Goal: Find contact information: Find contact information

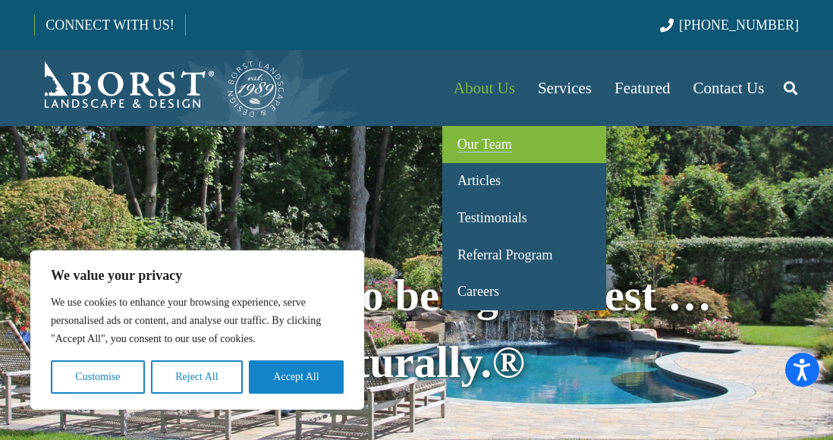
click at [471, 139] on span "Our Team" at bounding box center [485, 144] width 55 height 15
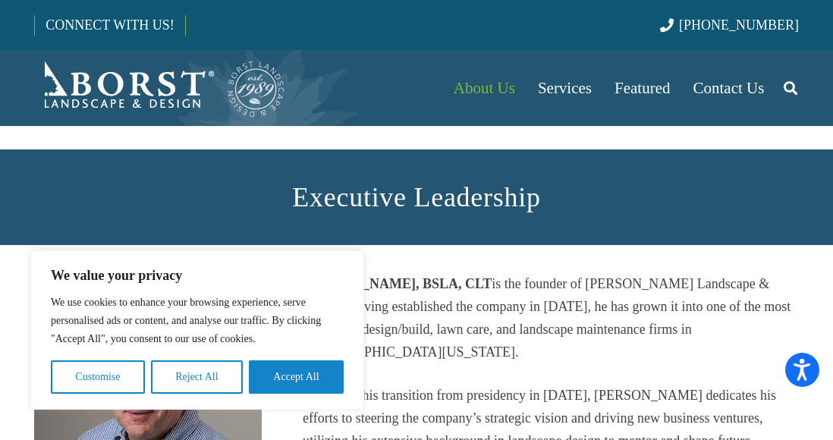
scroll to position [384, 0]
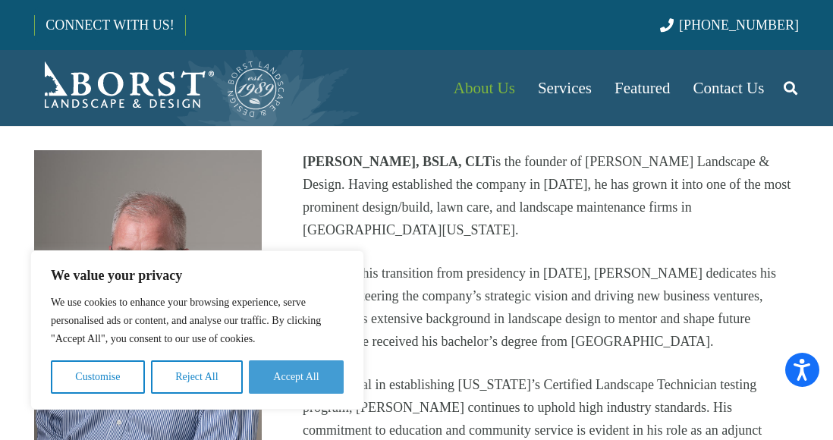
click at [294, 373] on button "Accept All" at bounding box center [296, 376] width 95 height 33
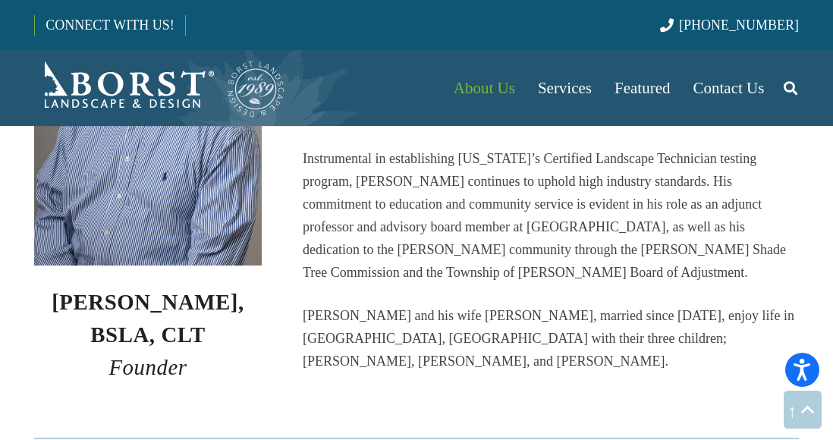
scroll to position [609, 0]
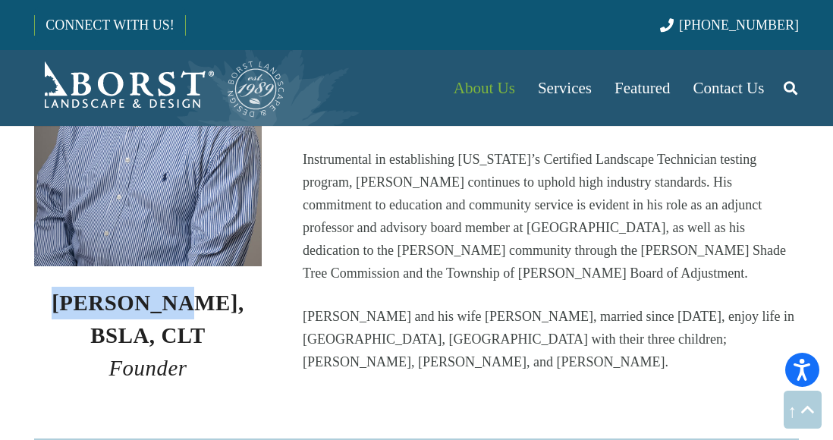
drag, startPoint x: 40, startPoint y: 292, endPoint x: 166, endPoint y: 304, distance: 126.5
click at [166, 304] on h3 "[PERSON_NAME], BSLA, CLT Founder" at bounding box center [148, 336] width 228 height 99
copy strong "[PERSON_NAME]"
